Goal: Task Accomplishment & Management: Manage account settings

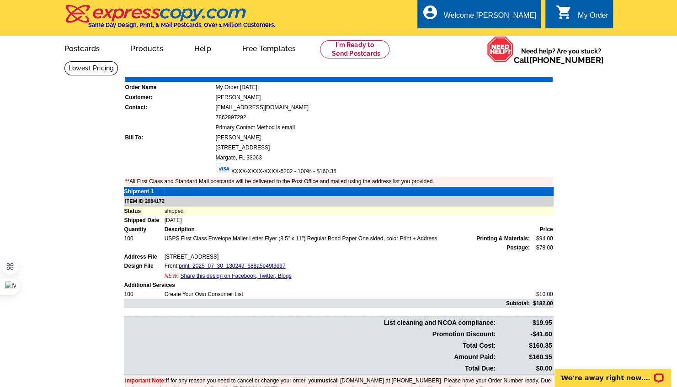
click at [596, 16] on div "My Order" at bounding box center [593, 17] width 31 height 13
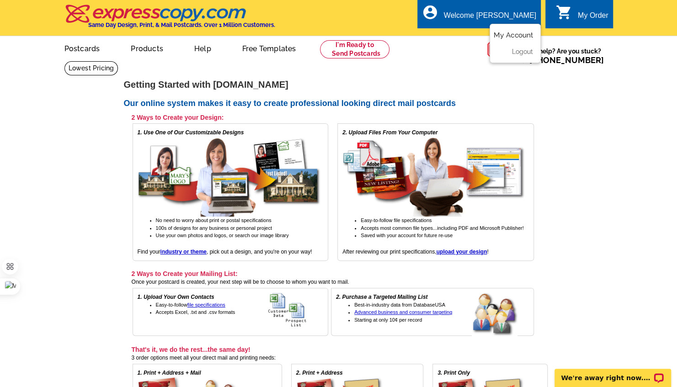
click at [517, 35] on link "My Account" at bounding box center [513, 35] width 39 height 8
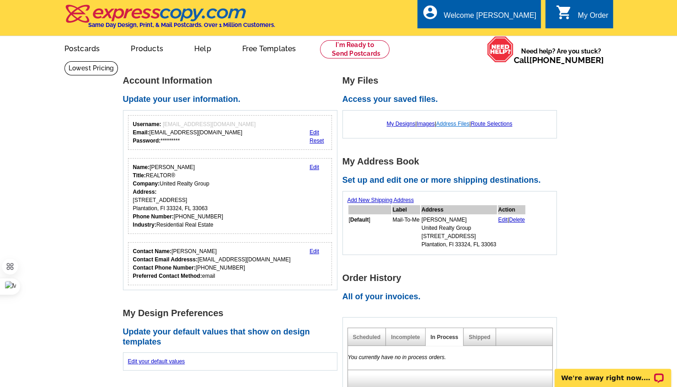
click at [458, 123] on link "Address Files" at bounding box center [452, 124] width 33 height 6
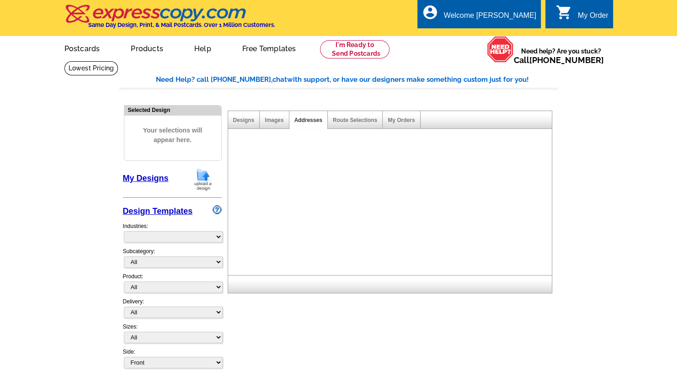
select select "785"
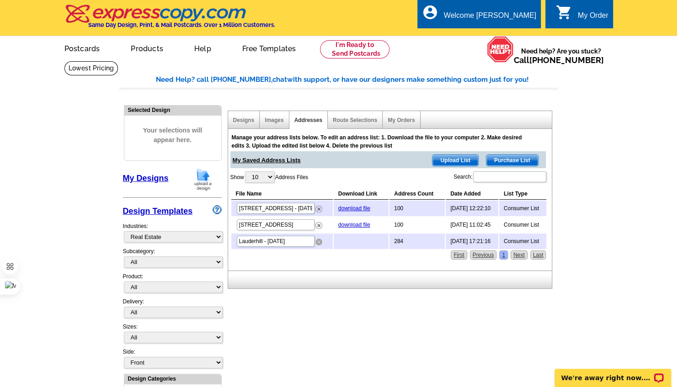
click at [319, 241] on img at bounding box center [319, 242] width 7 height 7
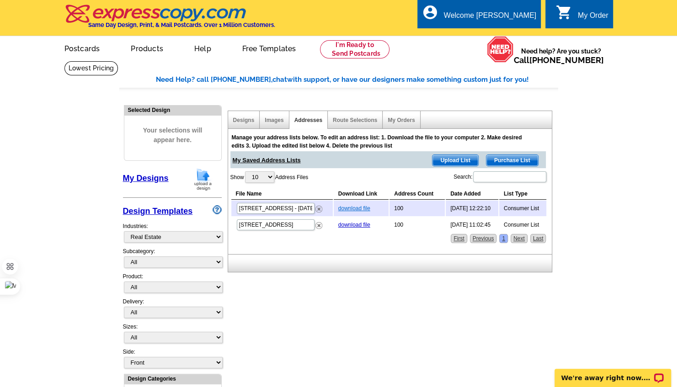
click at [348, 208] on link "download file" at bounding box center [354, 208] width 32 height 6
